Goal: Task Accomplishment & Management: Manage account settings

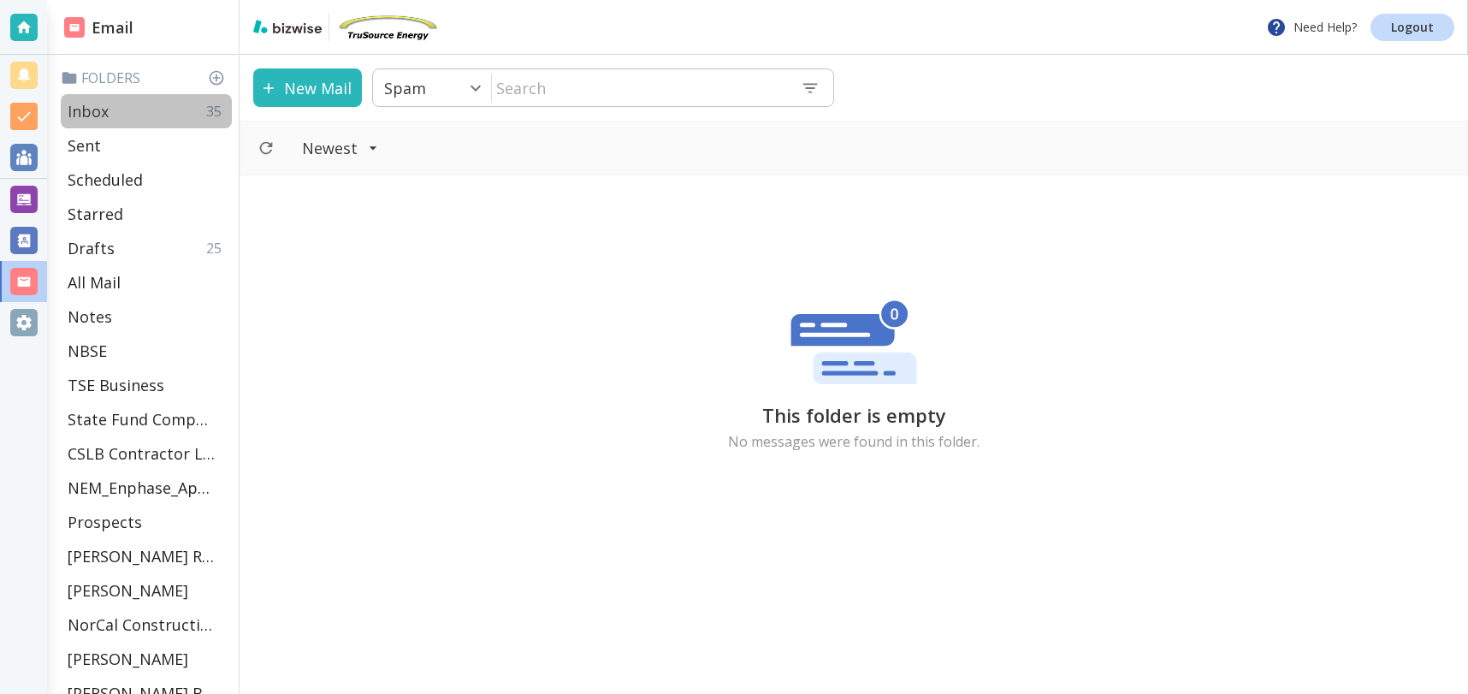
click at [115, 110] on div "Inbox 35" at bounding box center [146, 111] width 171 height 34
type input "0"
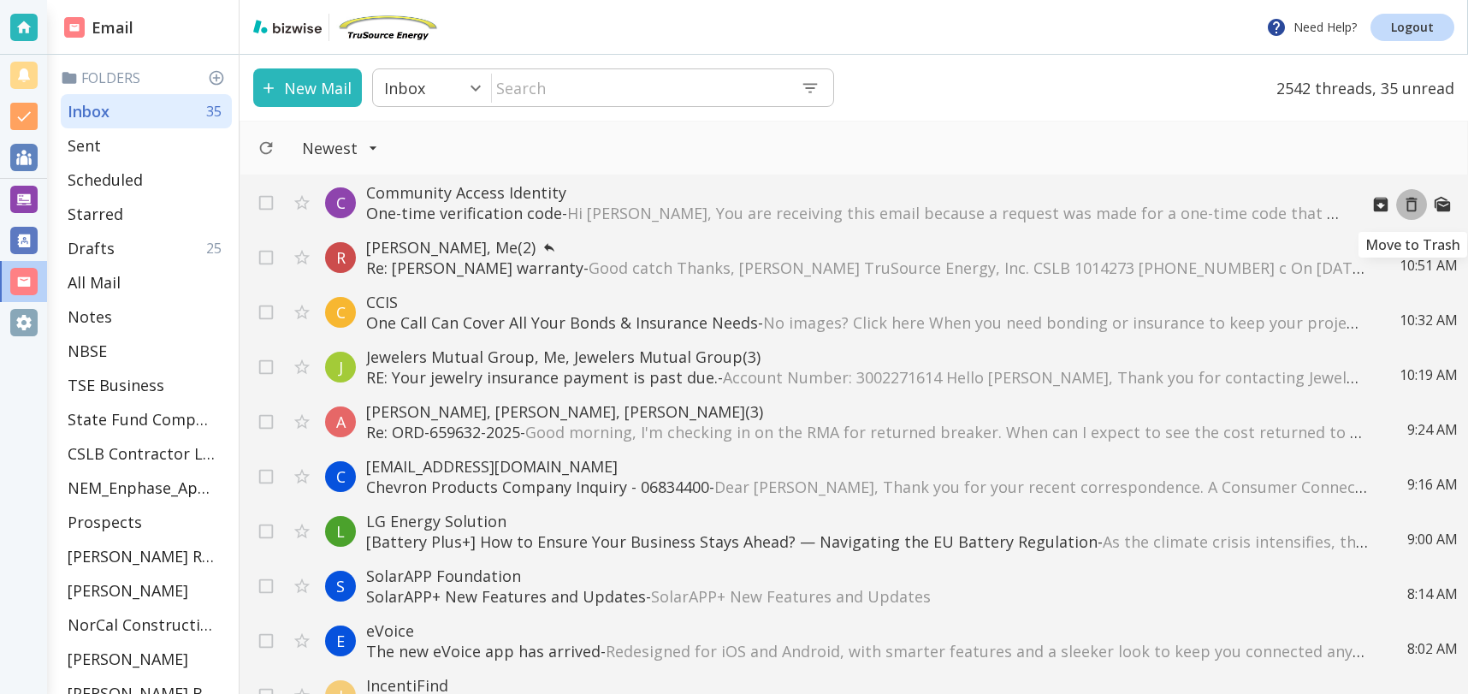
click at [1412, 204] on icon "Move to Trash" at bounding box center [1411, 204] width 19 height 19
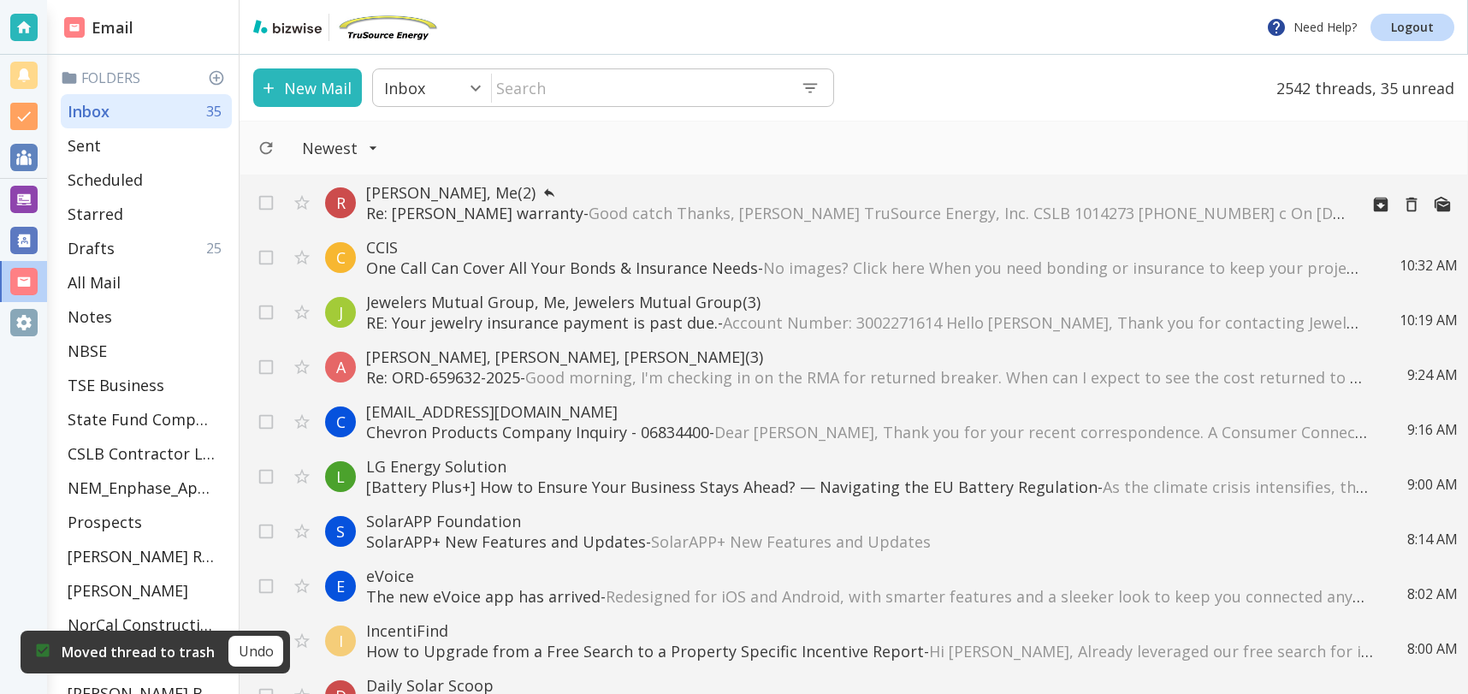
click at [806, 198] on p "[PERSON_NAME], Me (2)" at bounding box center [855, 192] width 979 height 21
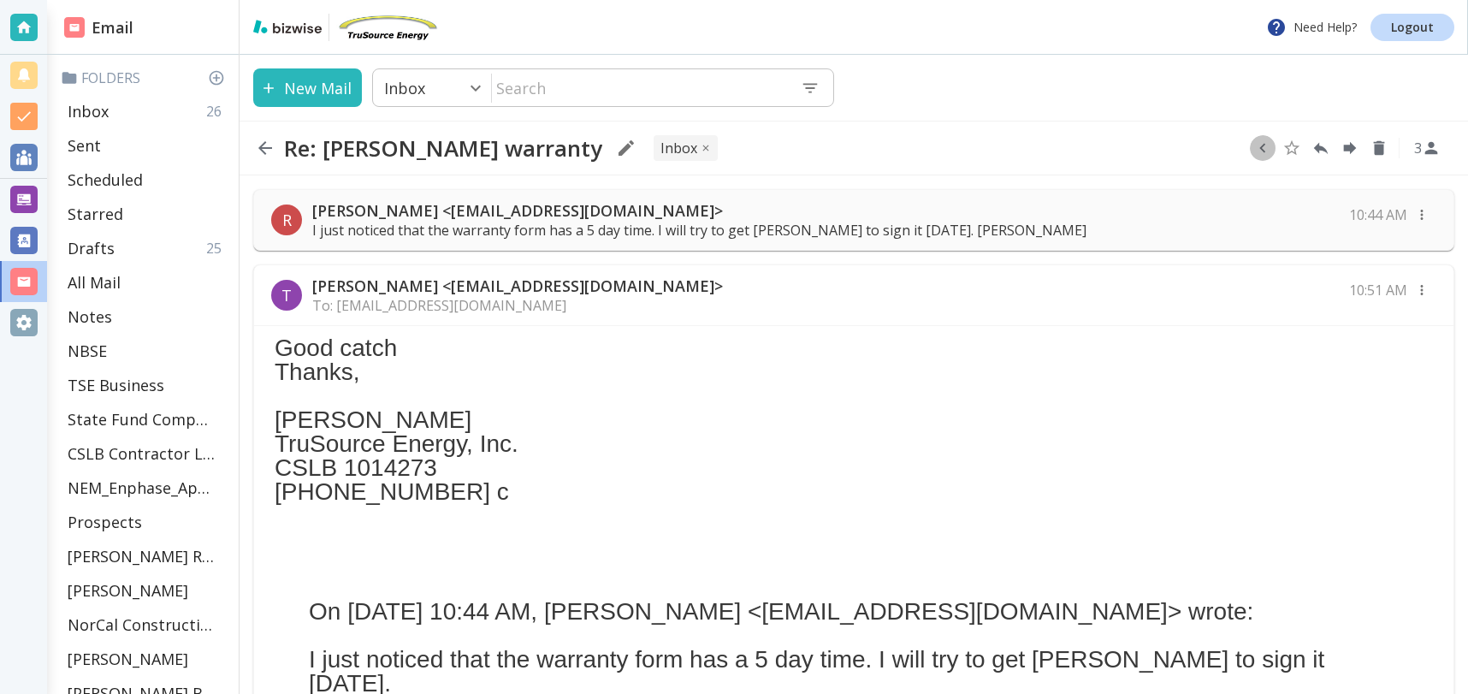
click at [1264, 144] on icon "button" at bounding box center [1262, 148] width 6 height 9
click at [1200, 145] on icon "Move to Folder" at bounding box center [1196, 148] width 15 height 13
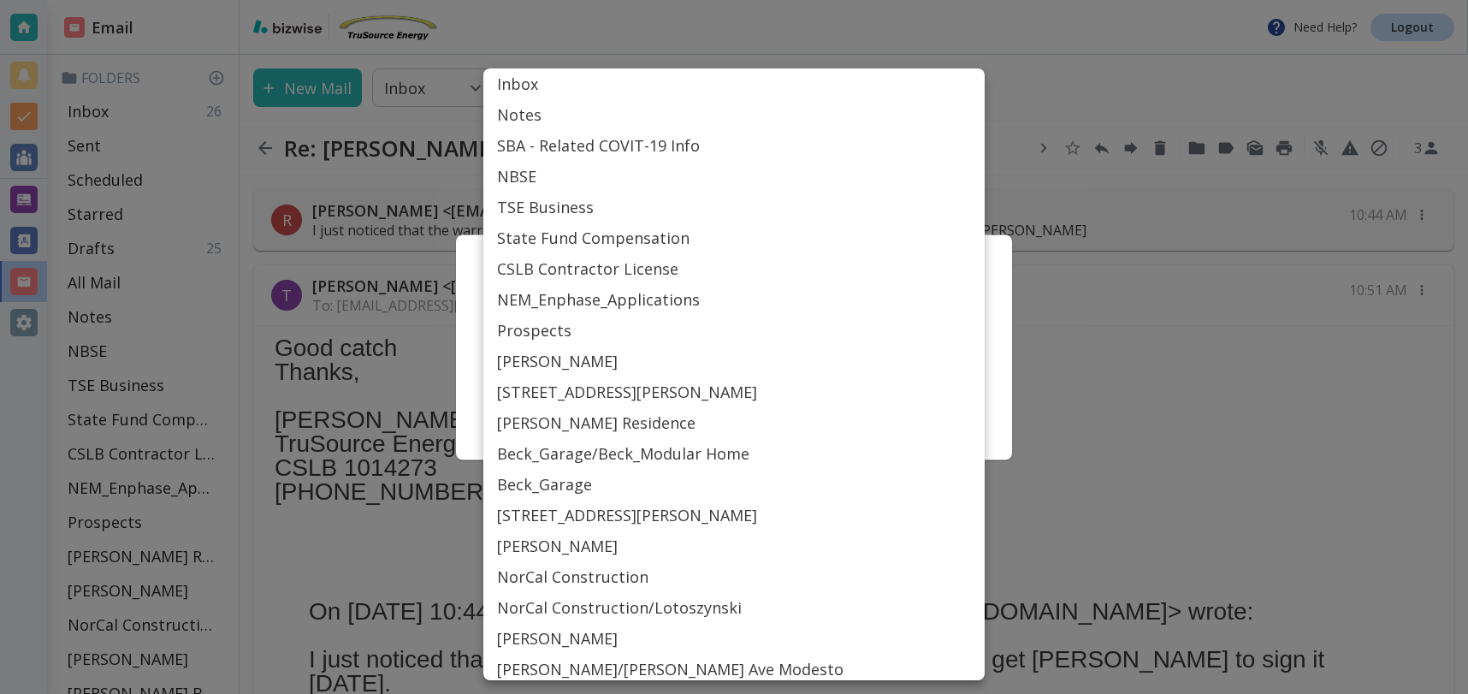
click at [755, 0] on body "Need Help? Logout Email Folders Inbox 26 Sent Scheduled Starred Drafts 25 All M…" at bounding box center [734, 0] width 1468 height 0
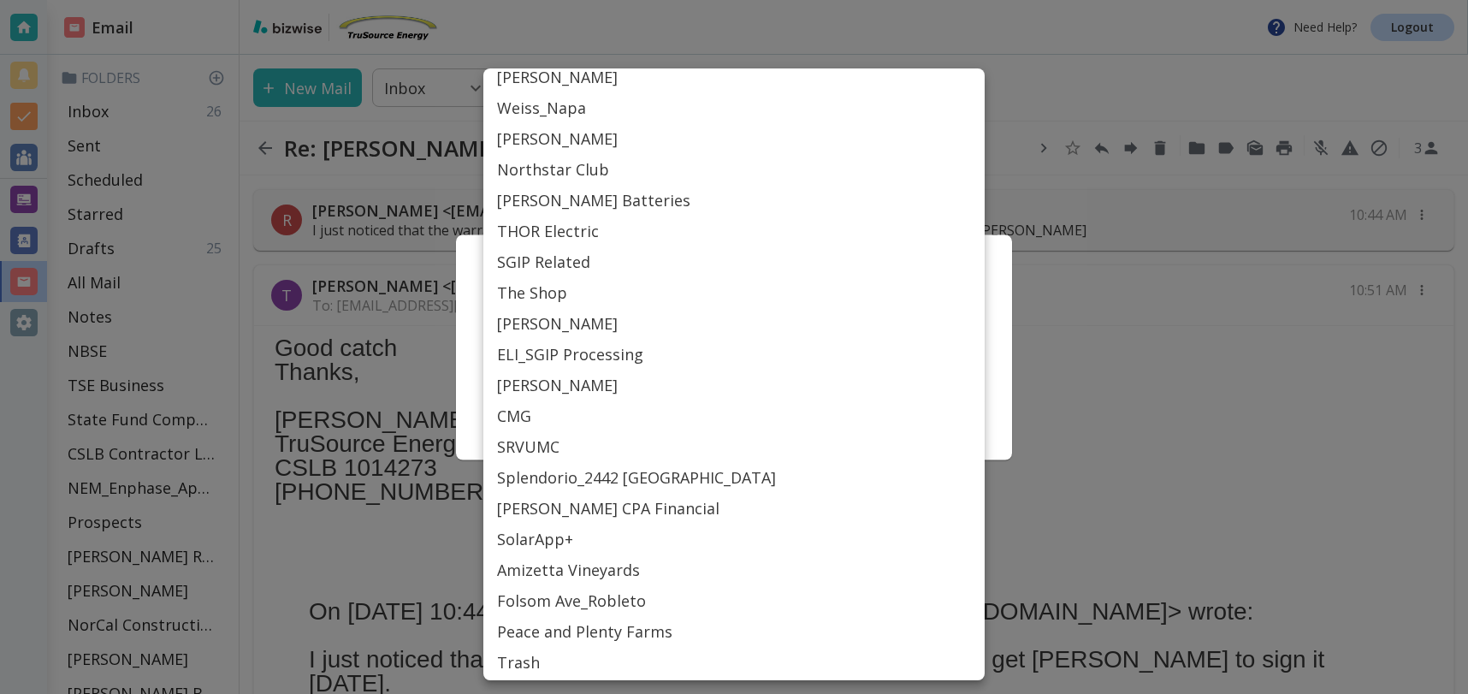
scroll to position [651, 0]
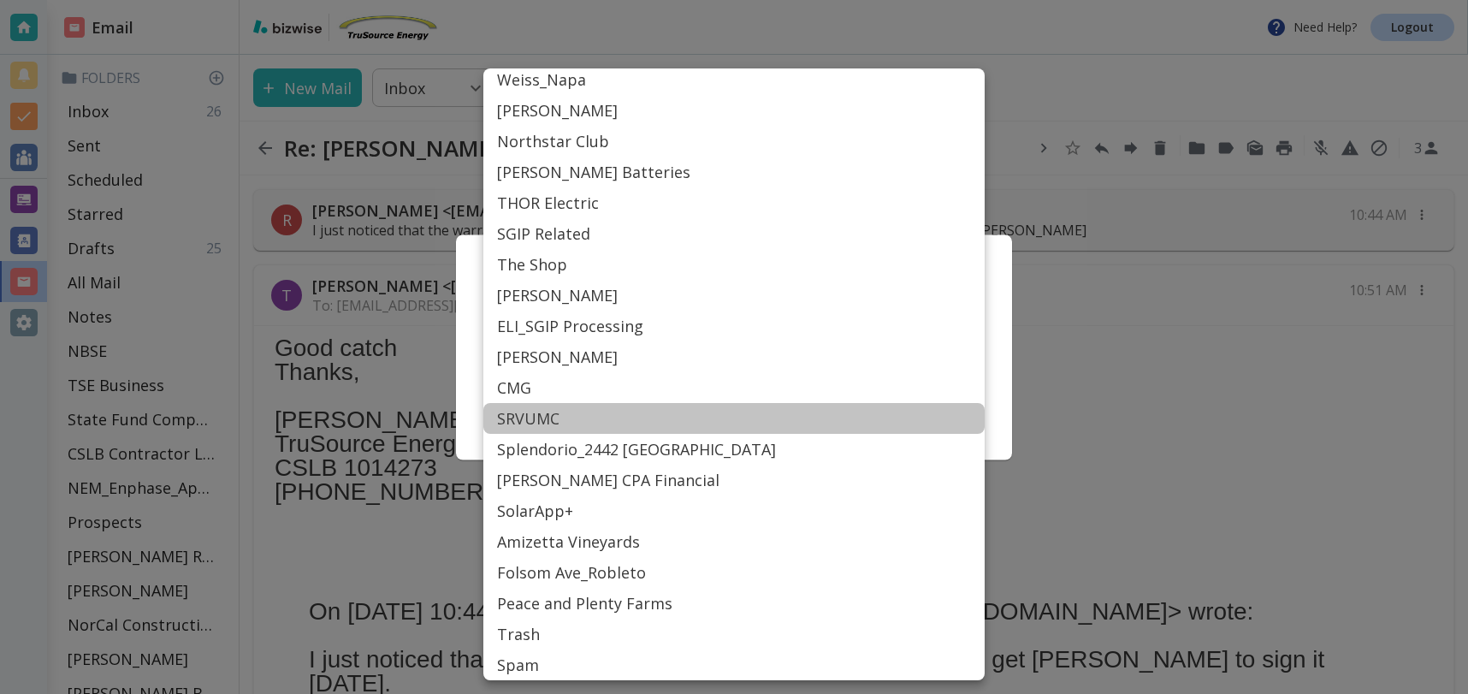
click at [553, 417] on li "SRVUMC" at bounding box center [733, 418] width 501 height 31
type input "Label_77"
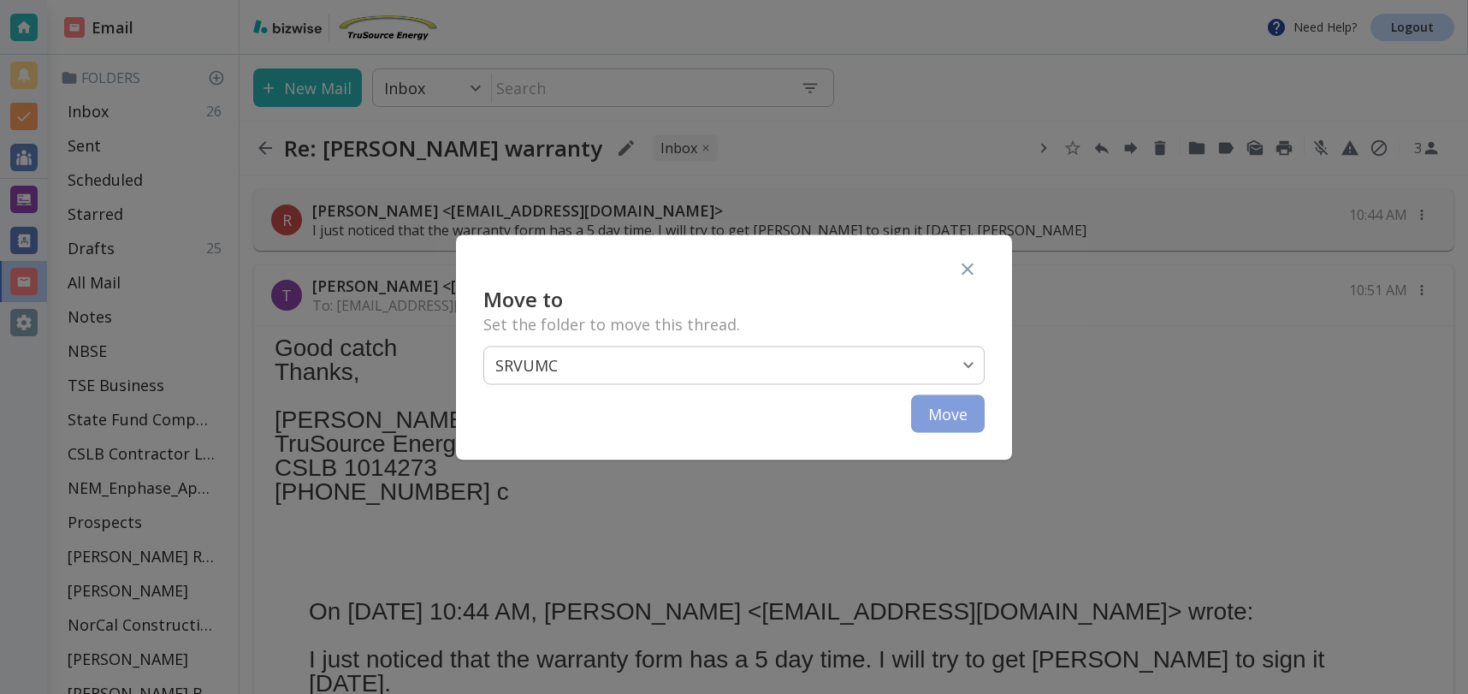
click at [951, 417] on button "Move" at bounding box center [948, 413] width 74 height 38
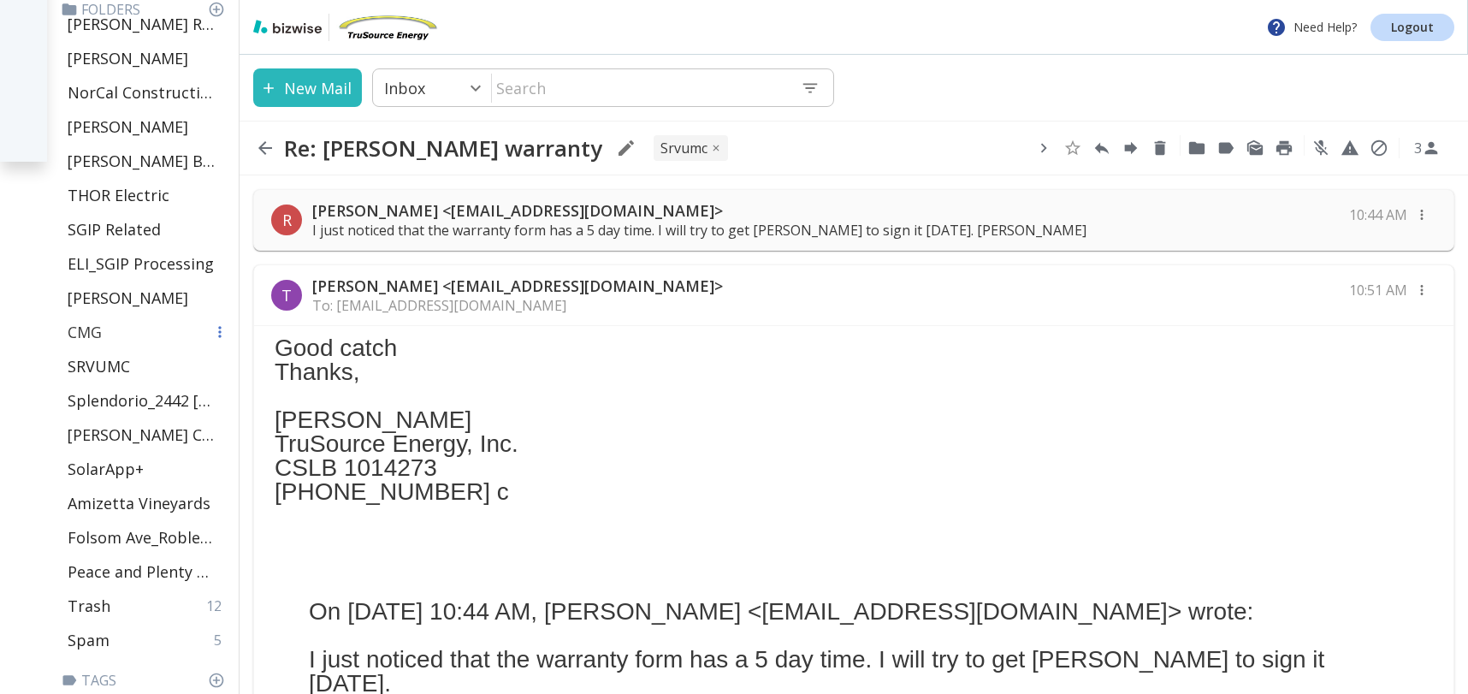
scroll to position [607, 0]
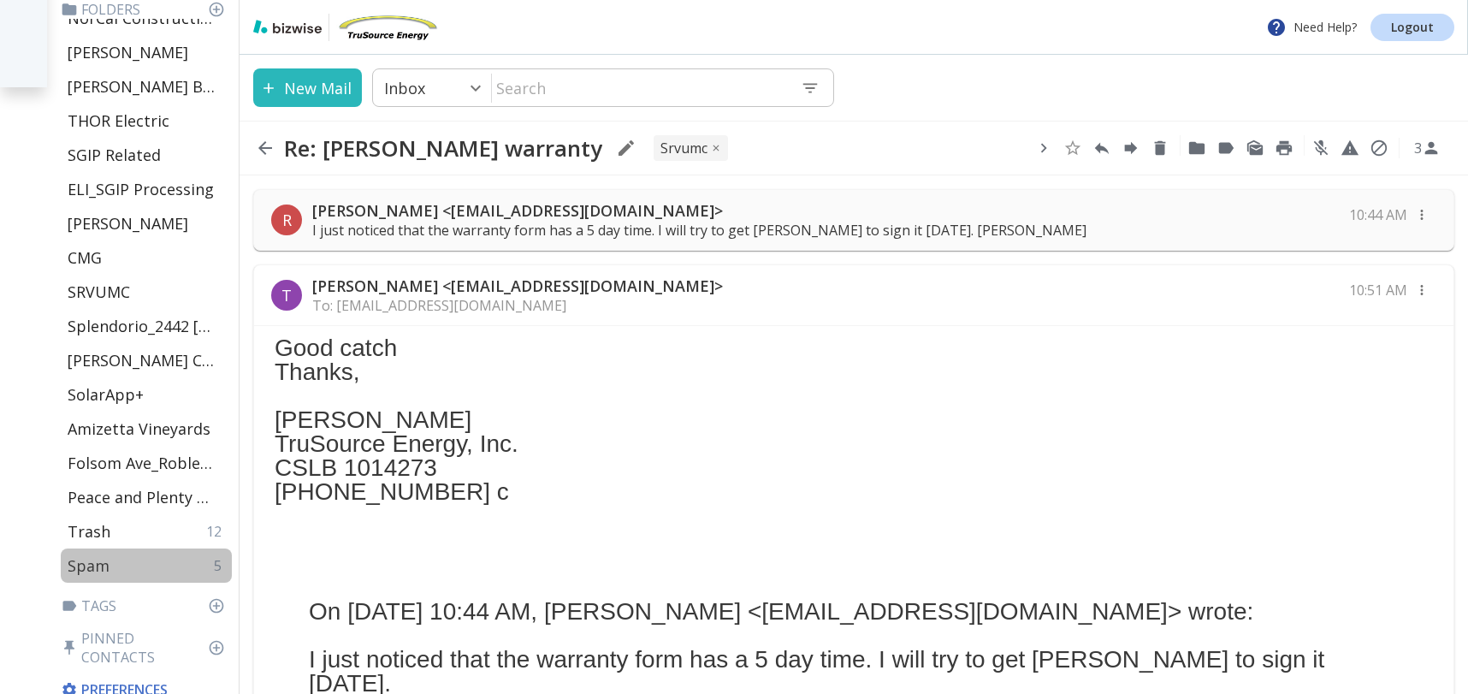
click at [92, 562] on p "Spam" at bounding box center [89, 565] width 42 height 21
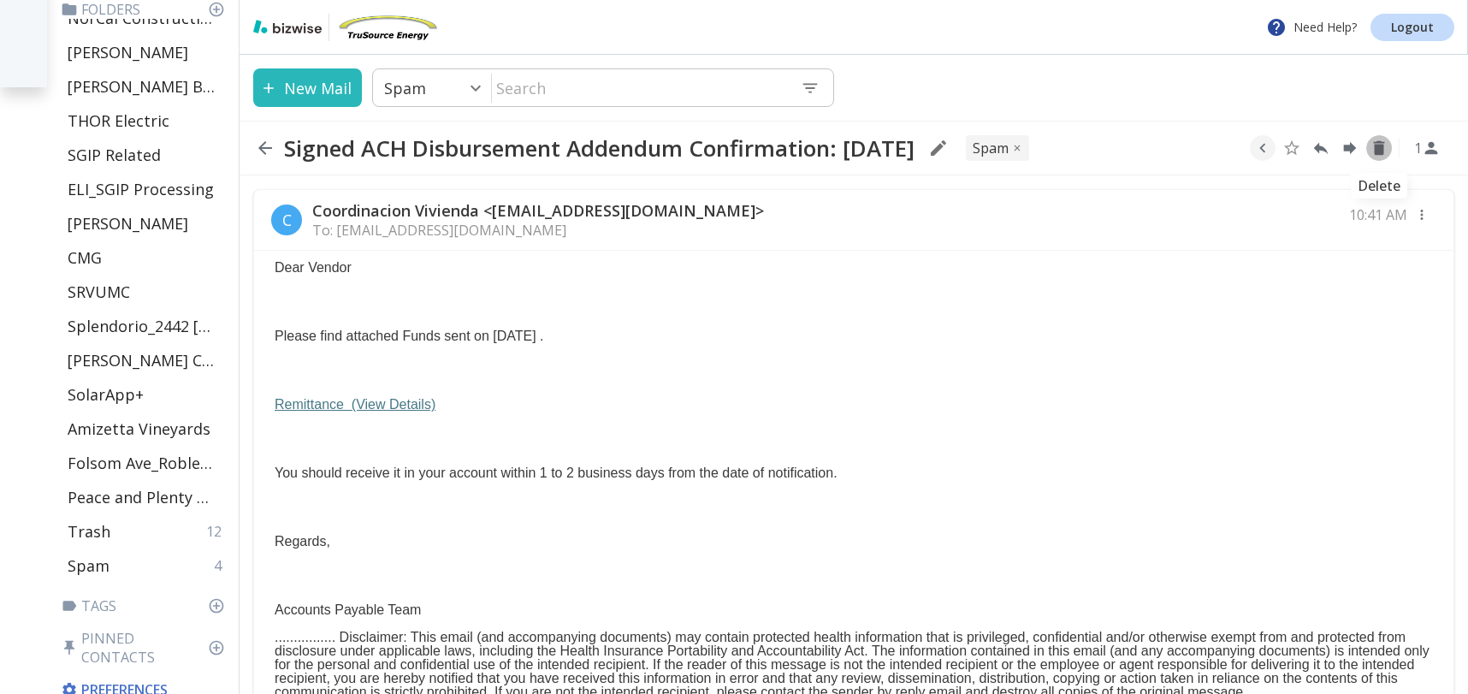
click at [1379, 152] on icon "Delete" at bounding box center [1379, 148] width 11 height 15
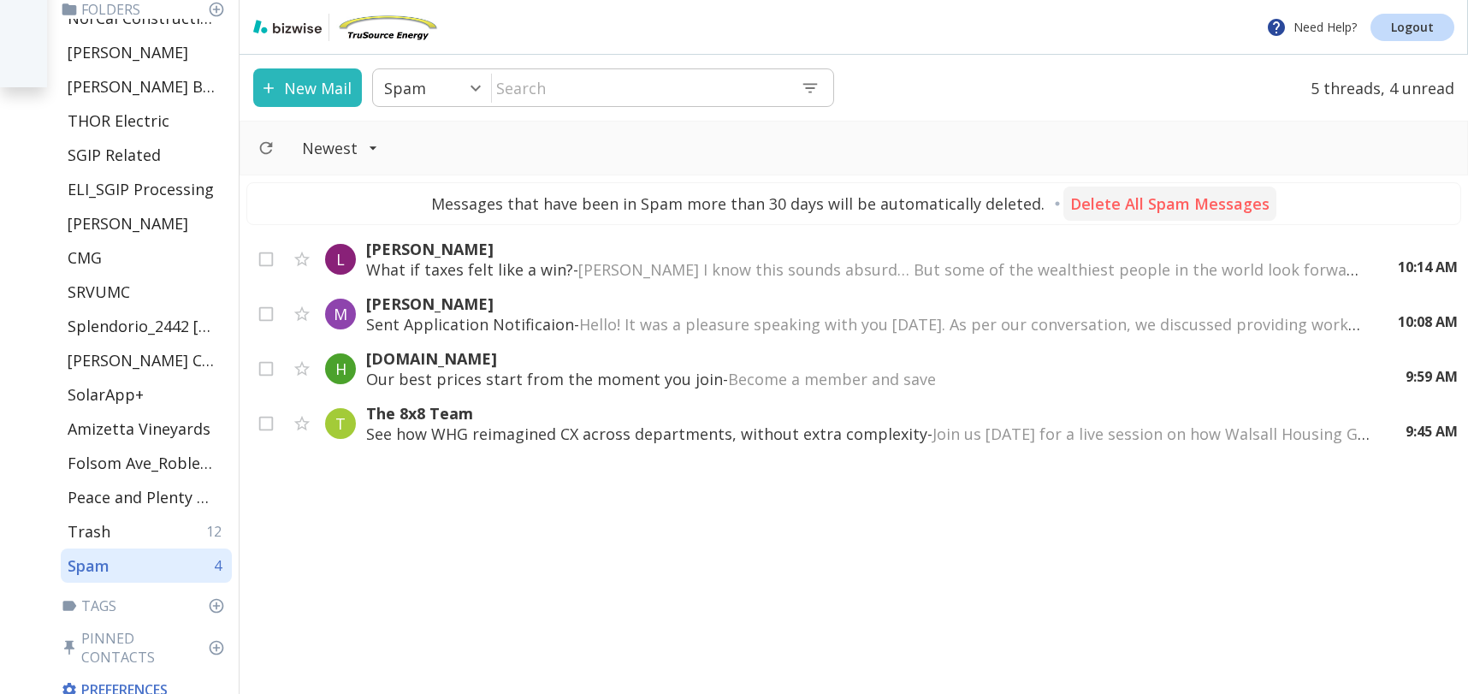
click at [1202, 204] on p "Delete All Spam Messages" at bounding box center [1169, 203] width 199 height 21
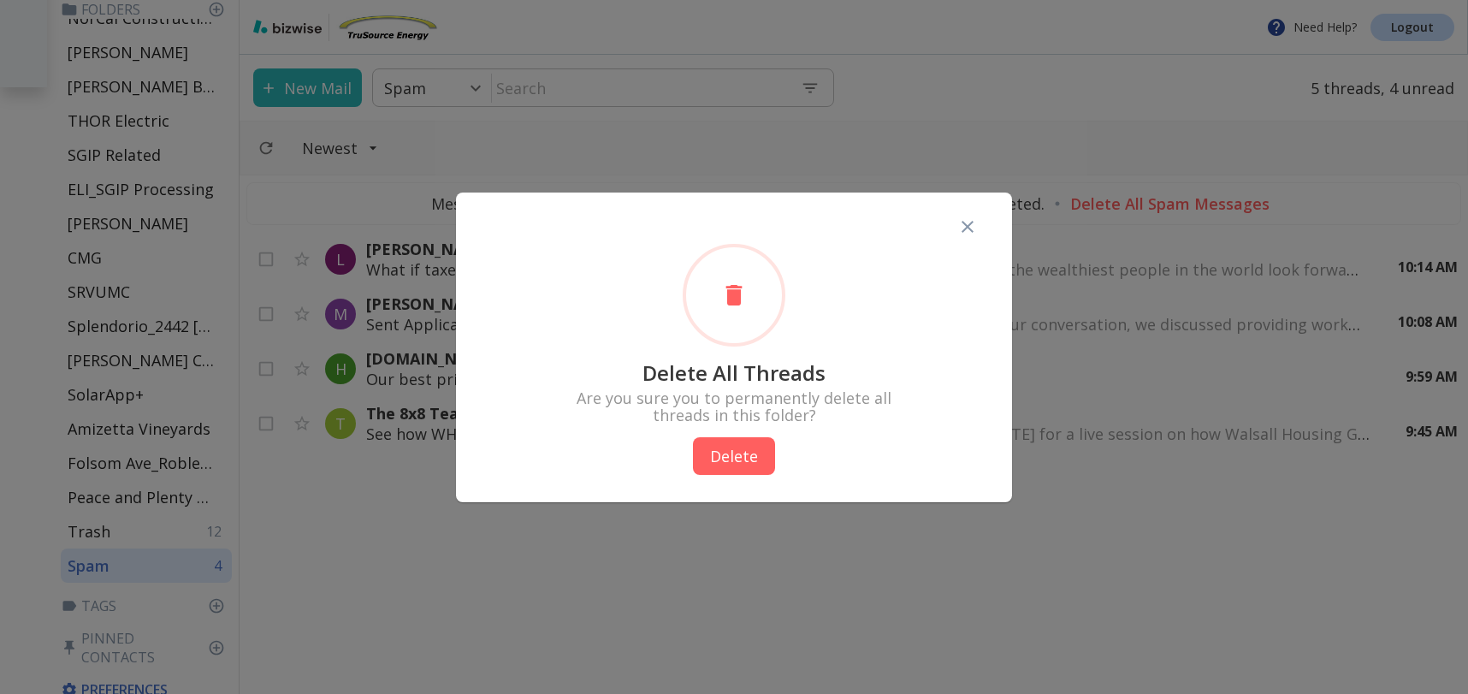
click at [754, 446] on button "Delete" at bounding box center [734, 456] width 82 height 38
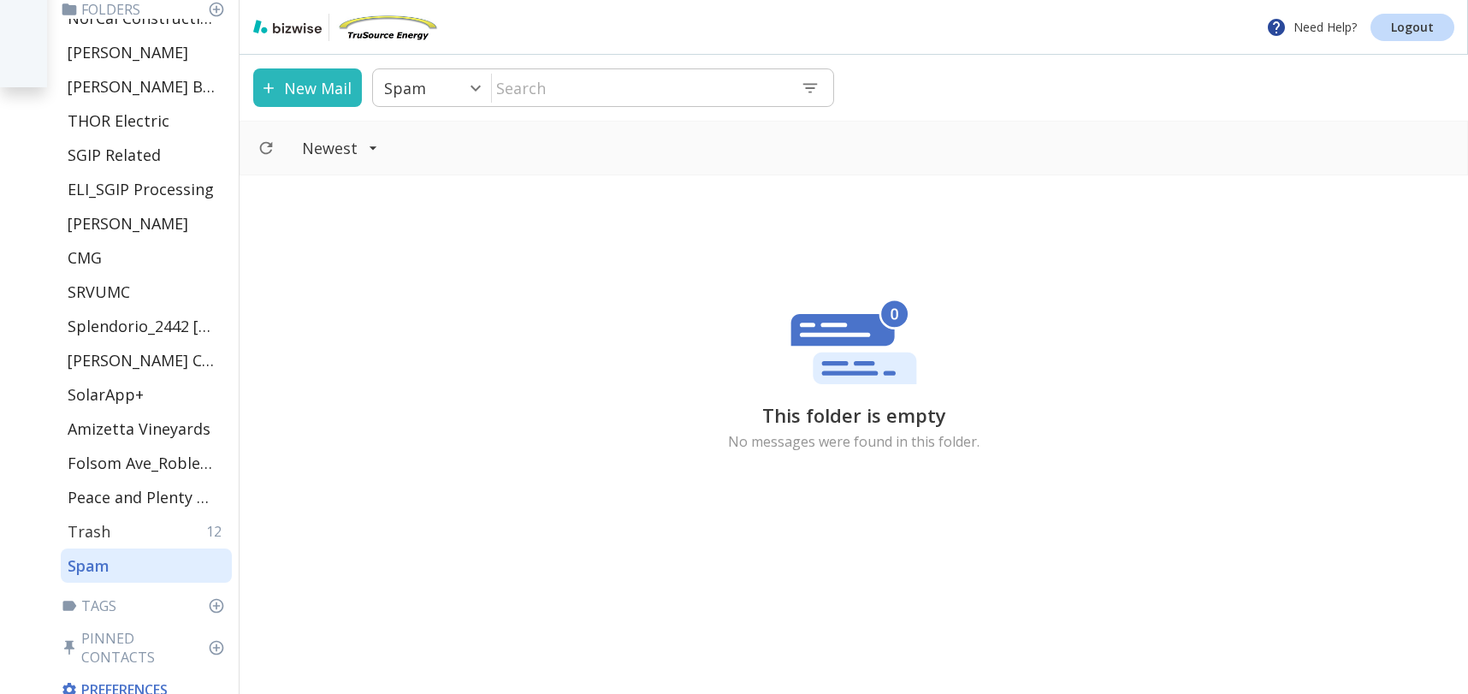
click at [101, 533] on p "Trash" at bounding box center [89, 531] width 43 height 21
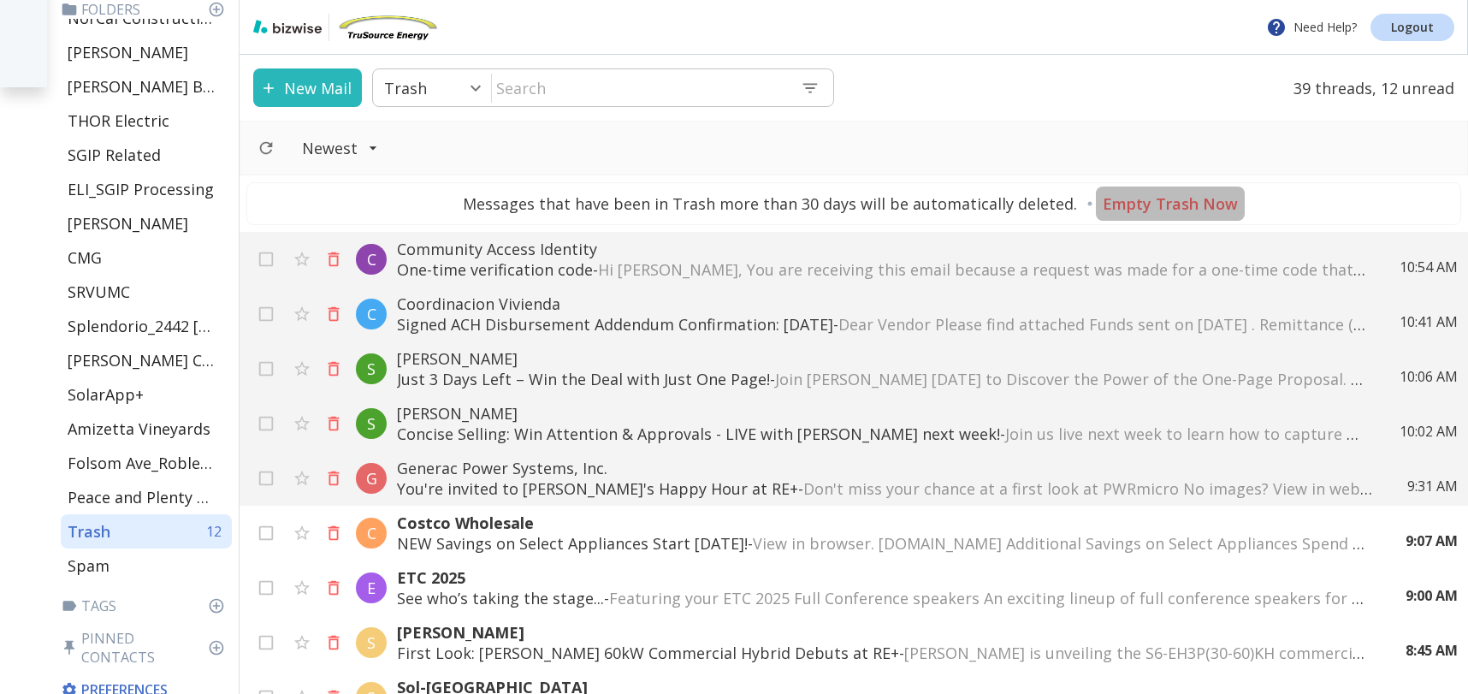
click at [1164, 202] on p "Empty Trash Now" at bounding box center [1170, 203] width 135 height 21
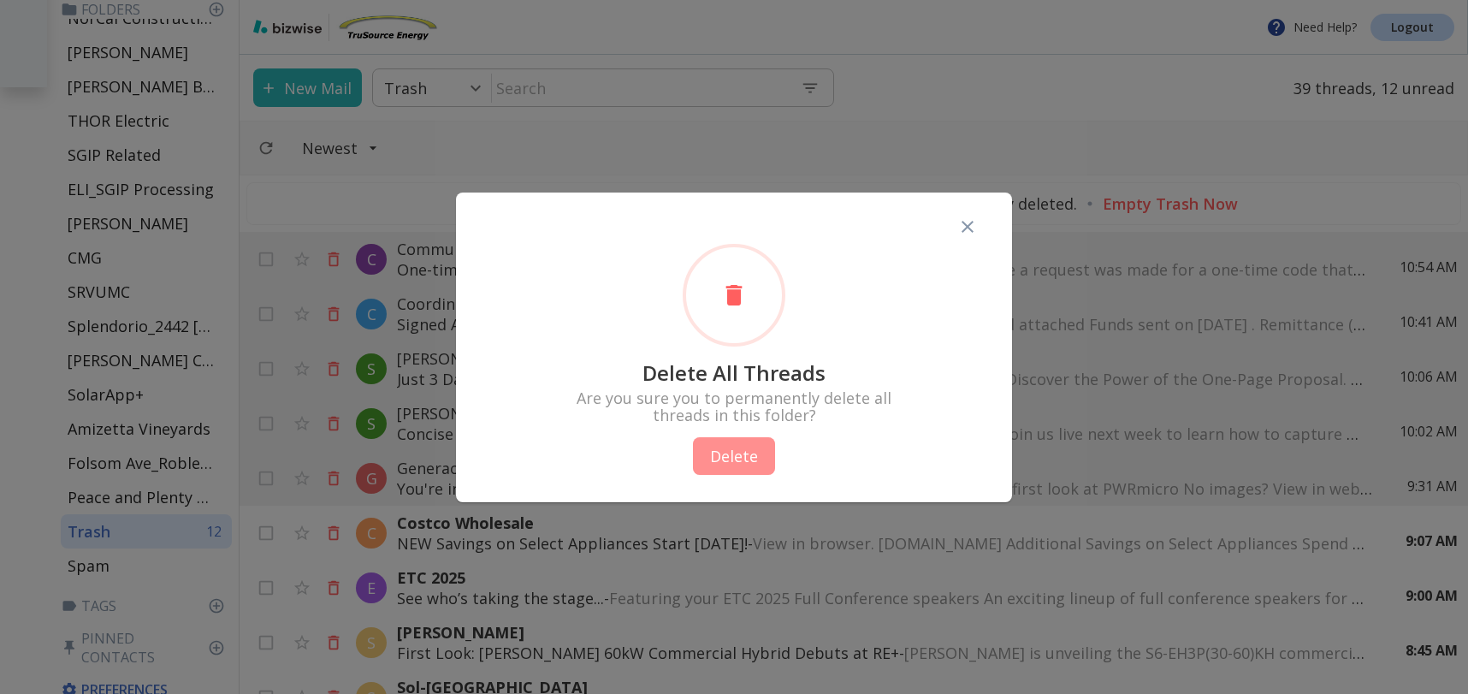
click at [746, 458] on button "Delete" at bounding box center [734, 456] width 82 height 38
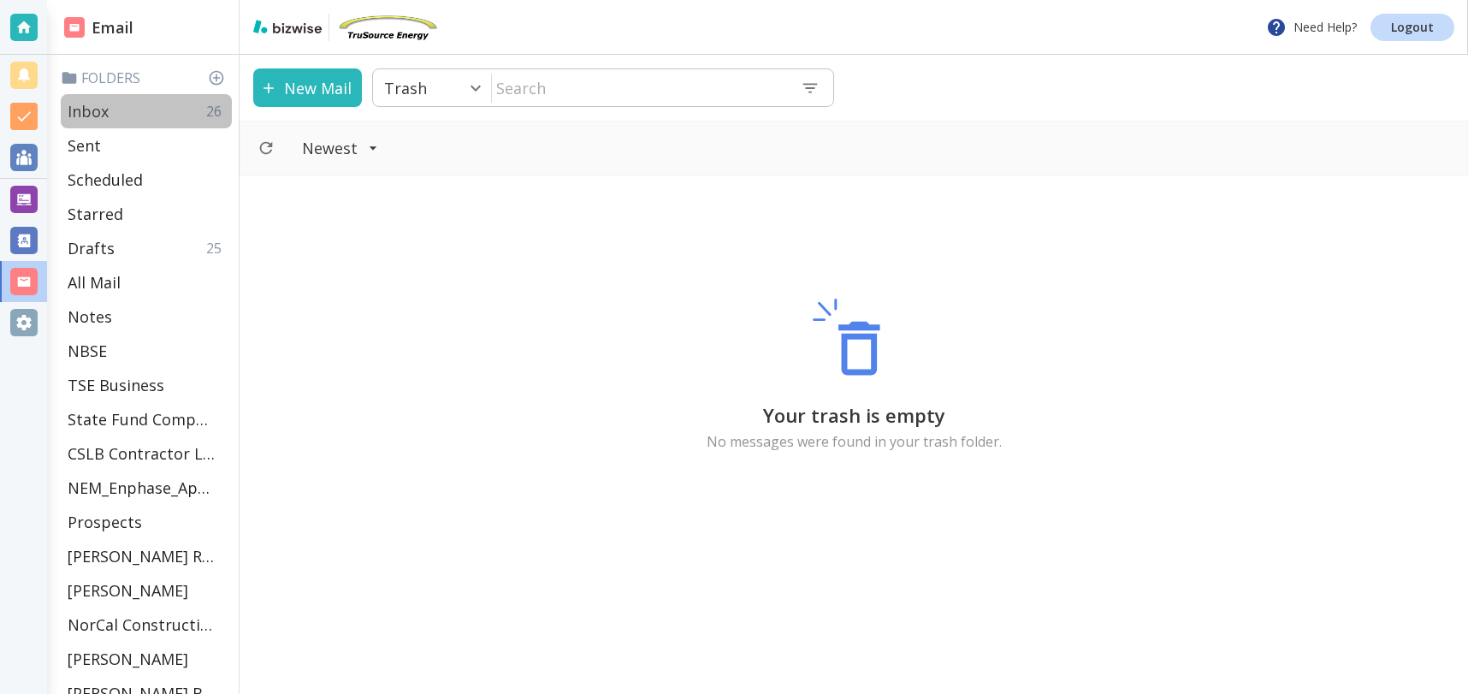
click at [130, 106] on div "Inbox 26" at bounding box center [146, 111] width 171 height 34
type input "0"
